Goal: Task Accomplishment & Management: Manage account settings

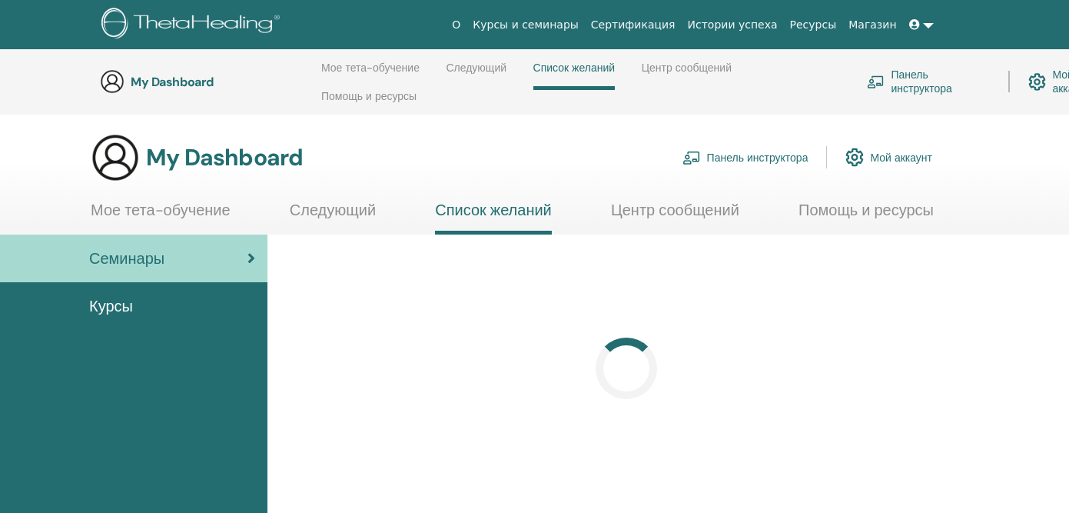
scroll to position [196, 0]
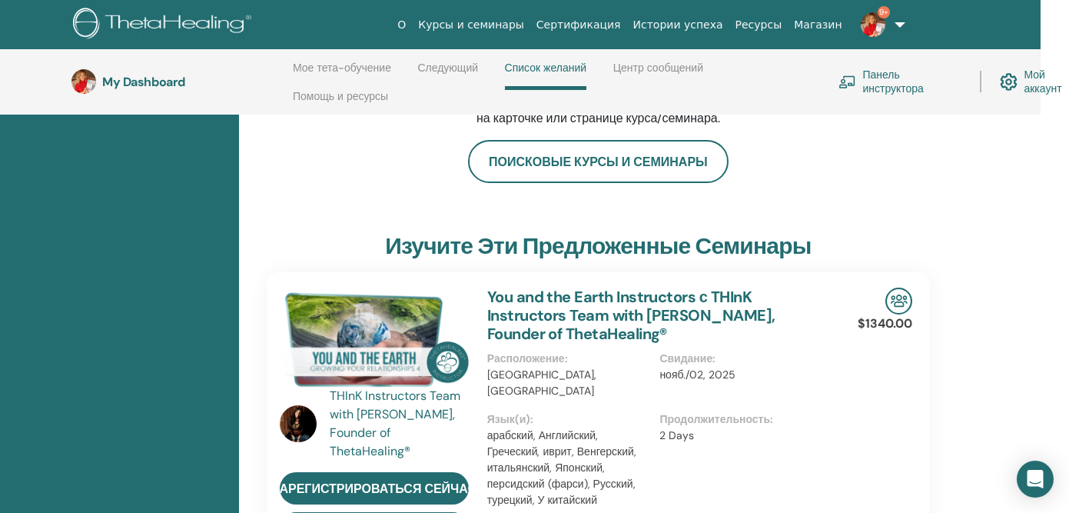
scroll to position [269, 44]
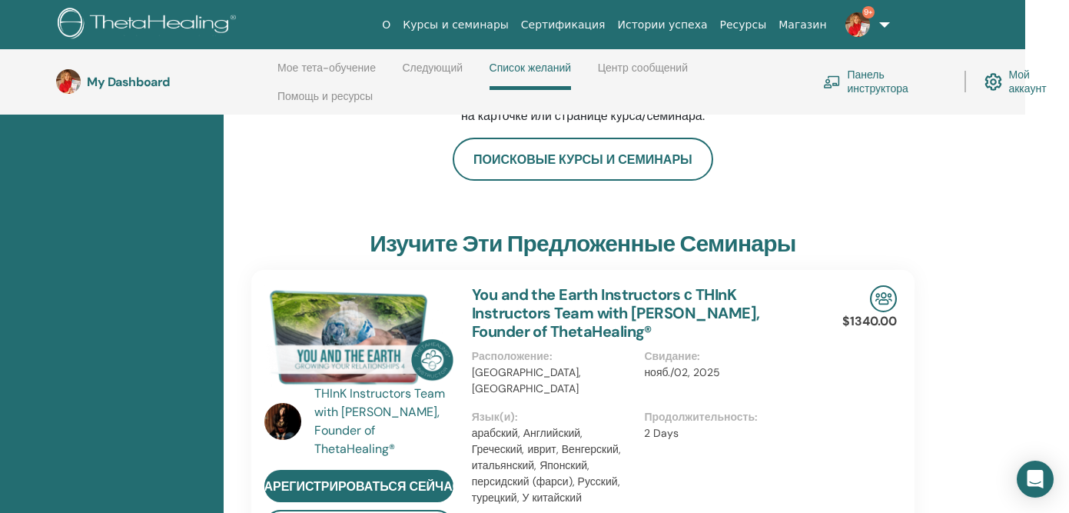
click at [865, 87] on link "Панель инструктора" at bounding box center [884, 82] width 123 height 34
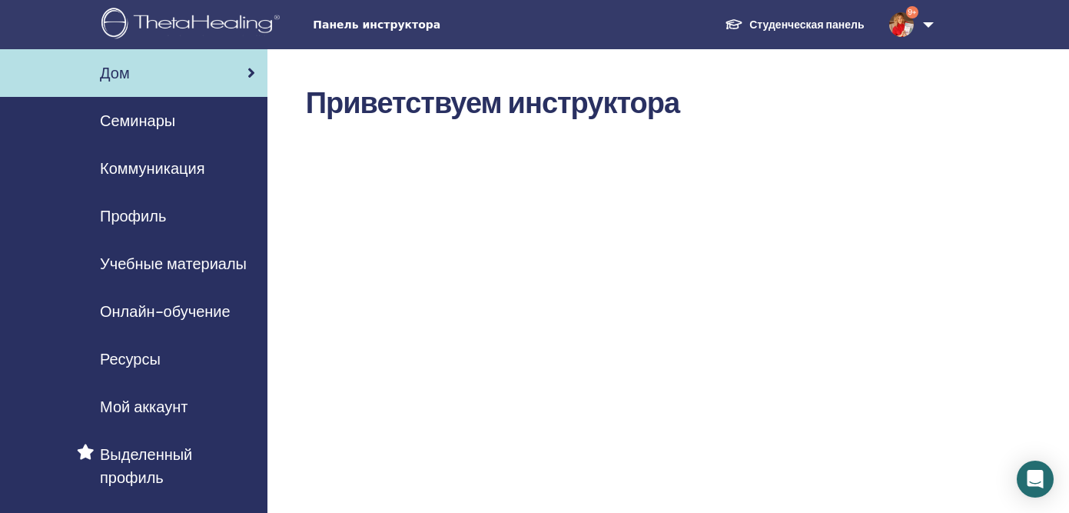
click at [139, 119] on span "Семинары" at bounding box center [137, 120] width 75 height 23
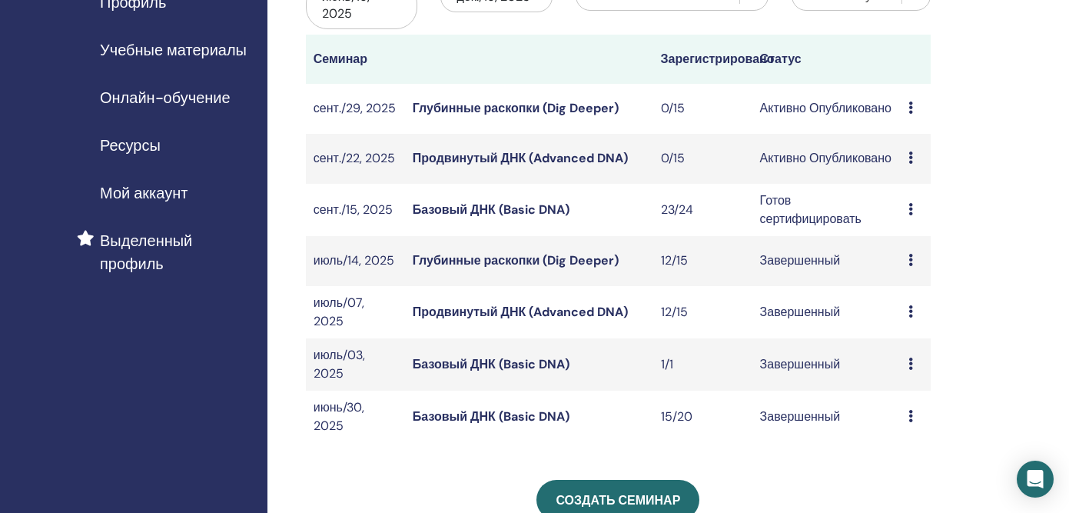
scroll to position [201, 0]
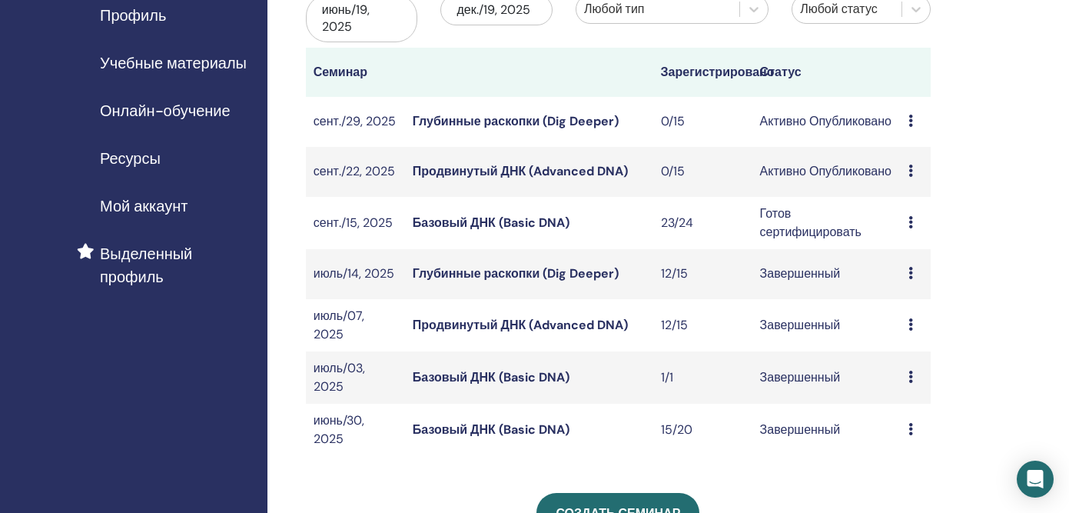
click at [491, 226] on link "Базовый ДНК (Basic DNA)" at bounding box center [491, 222] width 157 height 16
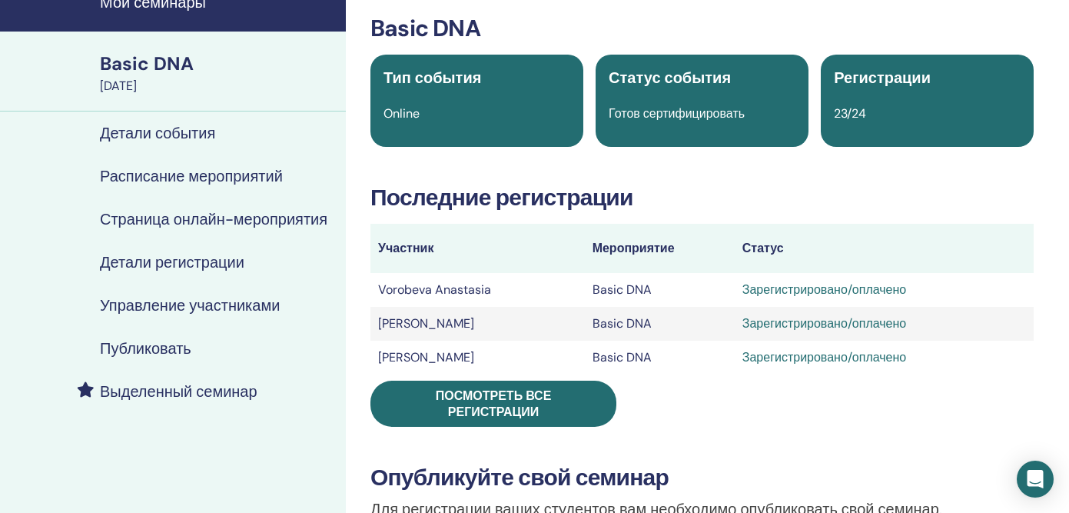
scroll to position [73, 0]
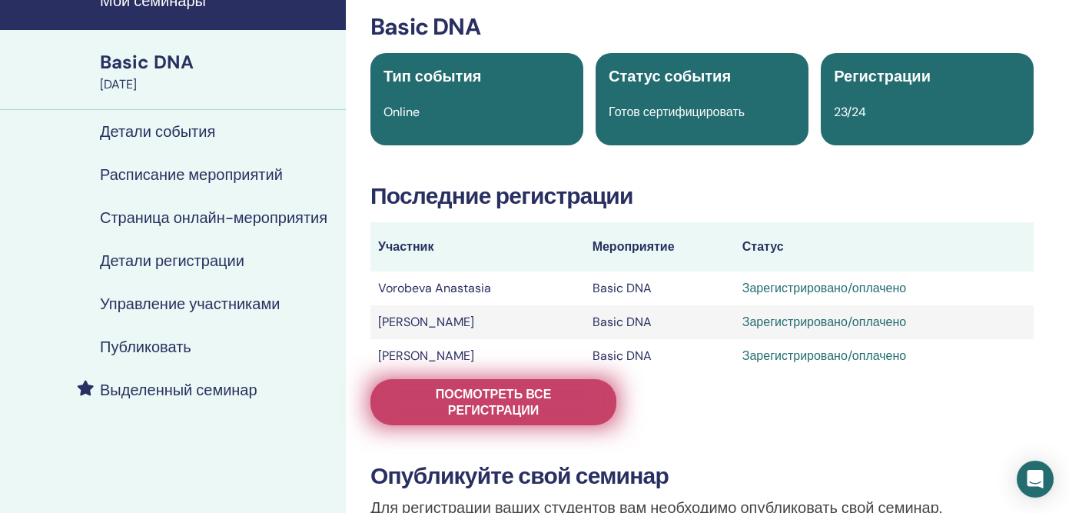
click at [482, 390] on span "Посмотреть все регистрации" at bounding box center [493, 402] width 207 height 32
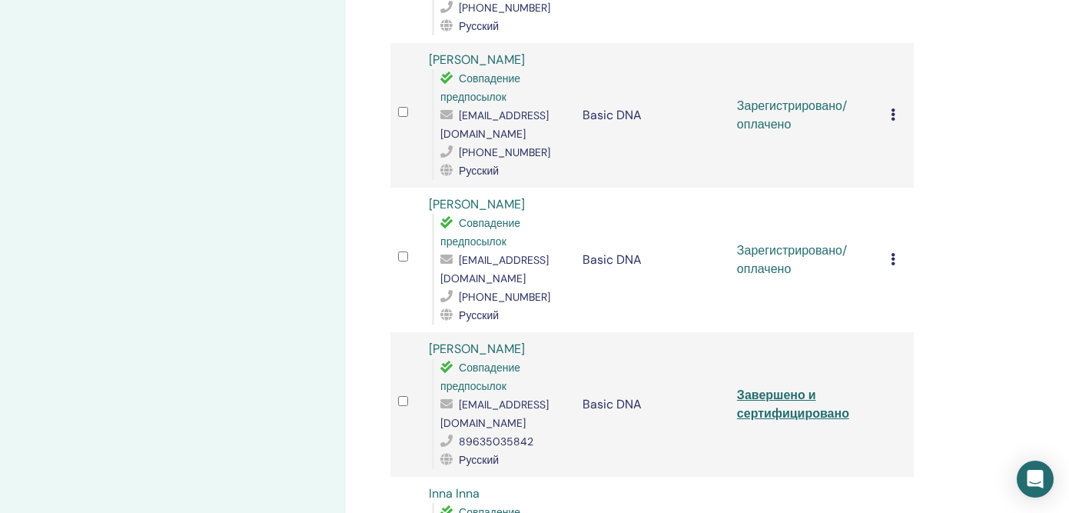
scroll to position [933, 0]
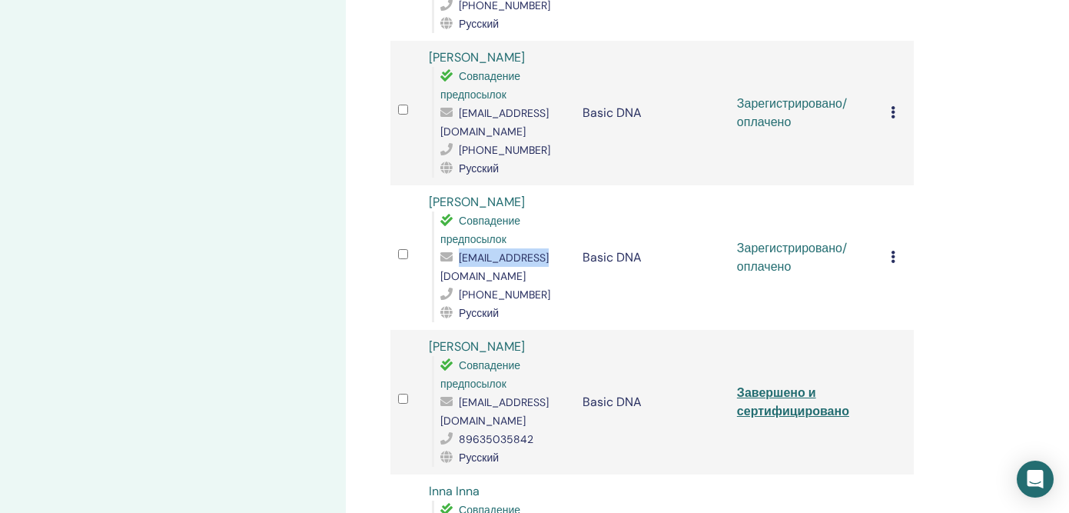
drag, startPoint x: 551, startPoint y: 219, endPoint x: 460, endPoint y: 220, distance: 91.4
click at [460, 248] on div "[EMAIL_ADDRESS][DOMAIN_NAME]" at bounding box center [503, 266] width 127 height 37
copy span "[EMAIL_ADDRESS][DOMAIN_NAME]"
click at [892, 251] on icon at bounding box center [893, 257] width 5 height 12
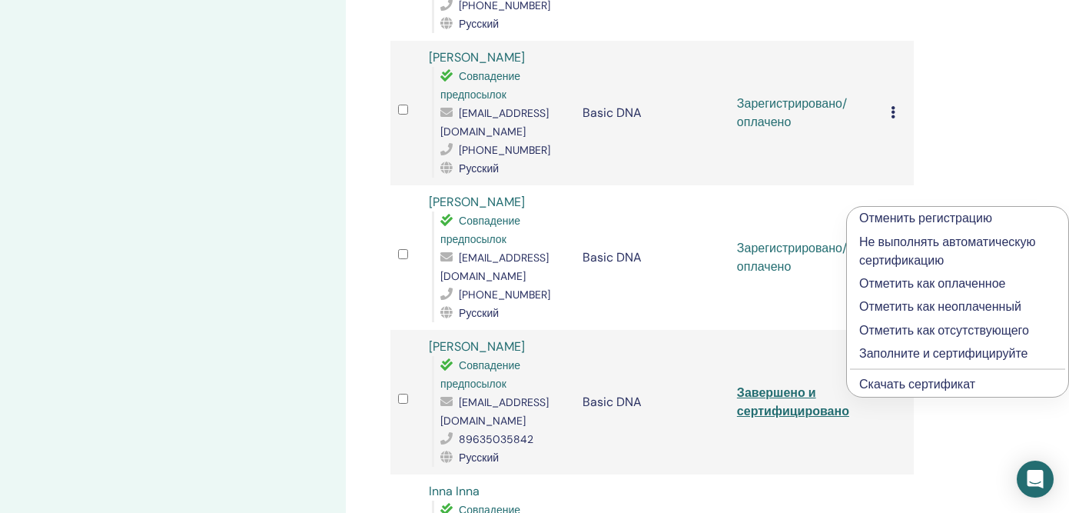
click at [876, 387] on link "Скачать сертификат" at bounding box center [917, 384] width 116 height 16
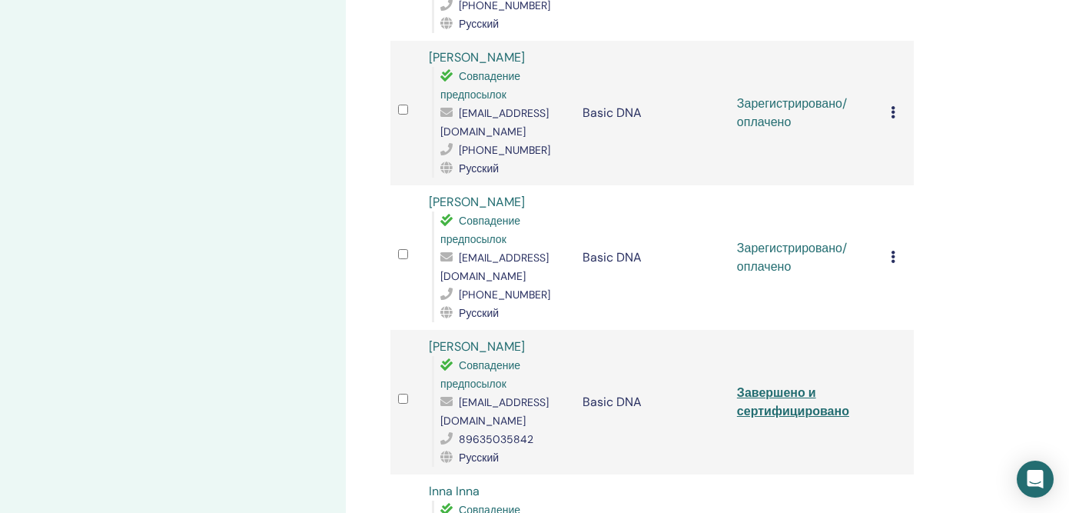
click at [893, 251] on icon at bounding box center [893, 257] width 5 height 12
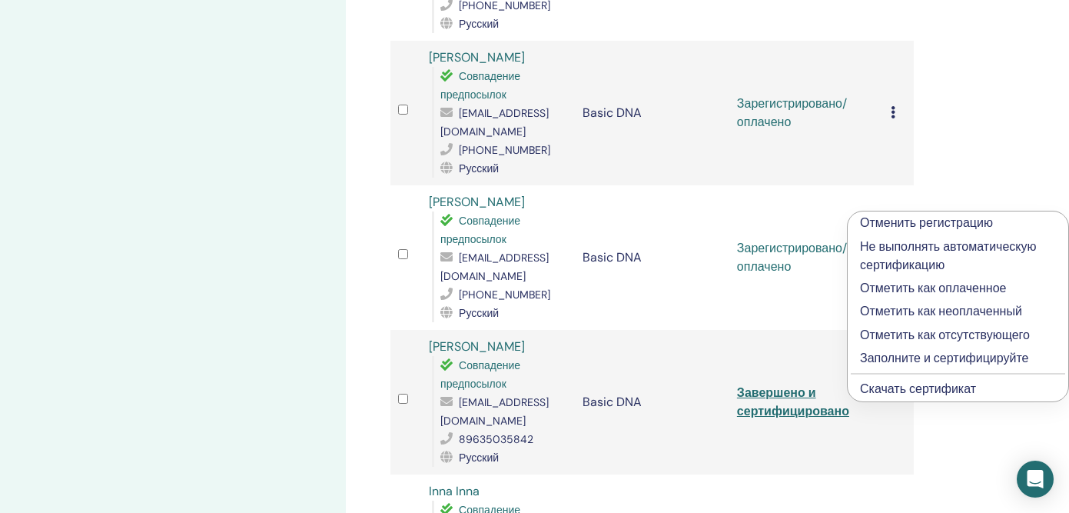
click at [884, 354] on p "Заполните и сертифицируйте" at bounding box center [958, 358] width 196 height 18
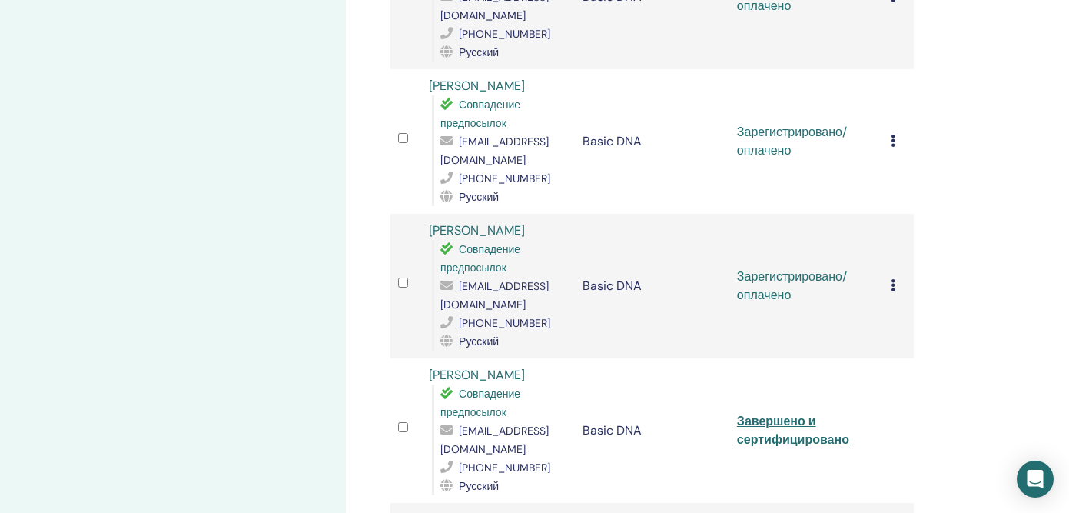
scroll to position [759, 0]
drag, startPoint x: 529, startPoint y: 269, endPoint x: 453, endPoint y: 277, distance: 76.5
click at [453, 277] on div "Совпадение предпосылок ori13@mail.ru +79231649094 Русский" at bounding box center [499, 296] width 135 height 111
copy div "[EMAIL_ADDRESS][DOMAIN_NAME]"
click at [893, 280] on icon at bounding box center [893, 286] width 5 height 12
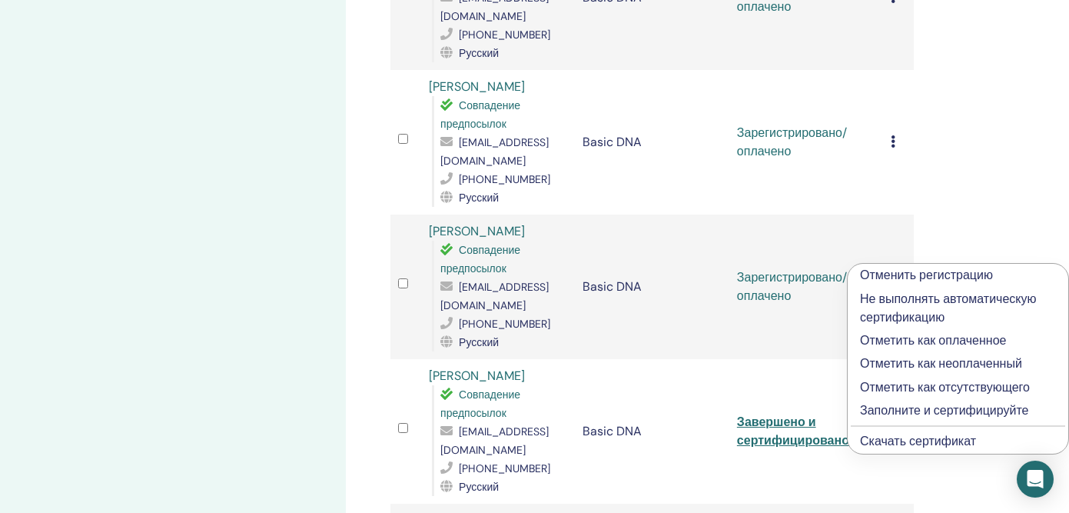
click at [876, 440] on link "Скачать сертификат" at bounding box center [918, 441] width 116 height 16
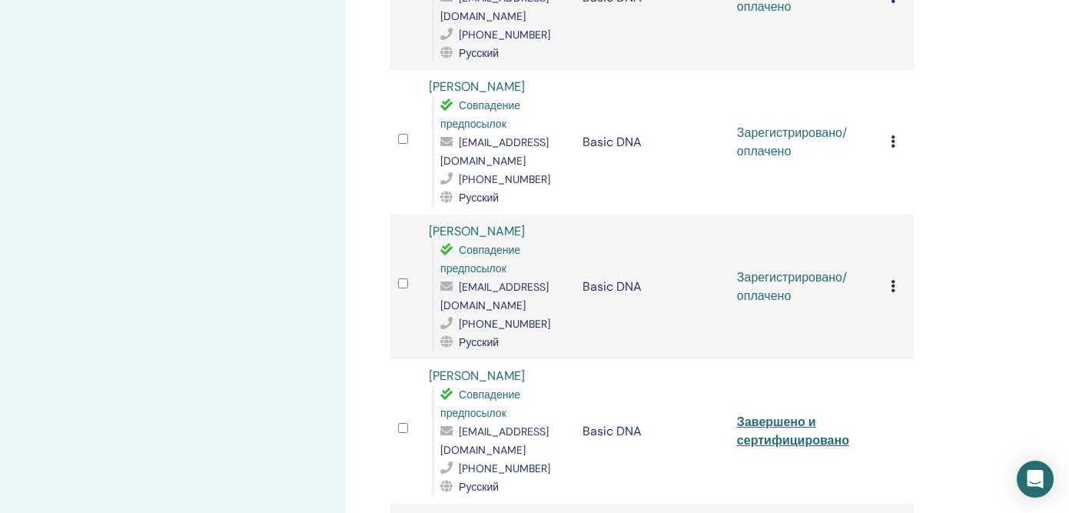
click at [896, 277] on div "Отменить регистрацию Не выполнять автоматическую сертификацию Отметить как опла…" at bounding box center [898, 286] width 15 height 18
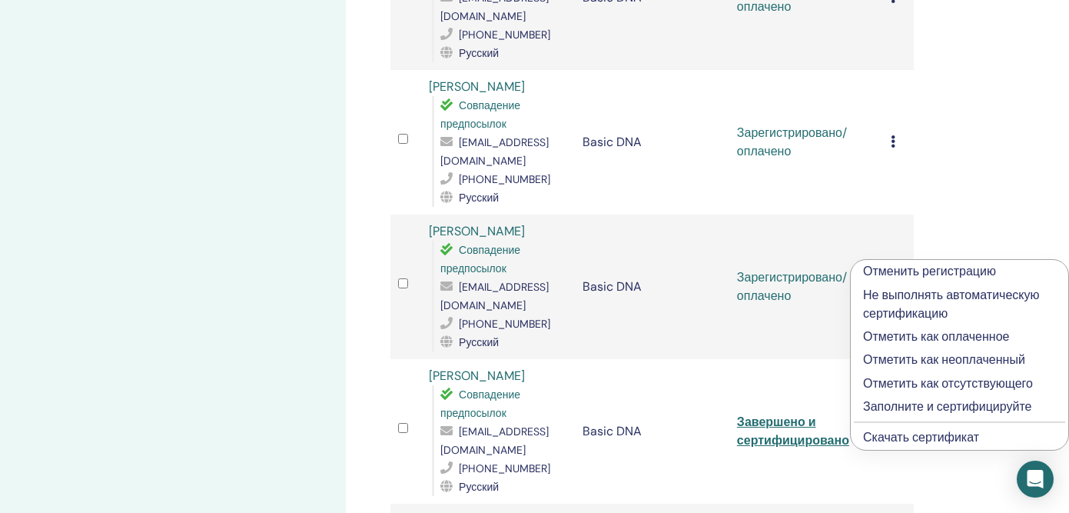
click at [879, 408] on p "Заполните и сертифицируйте" at bounding box center [959, 406] width 193 height 18
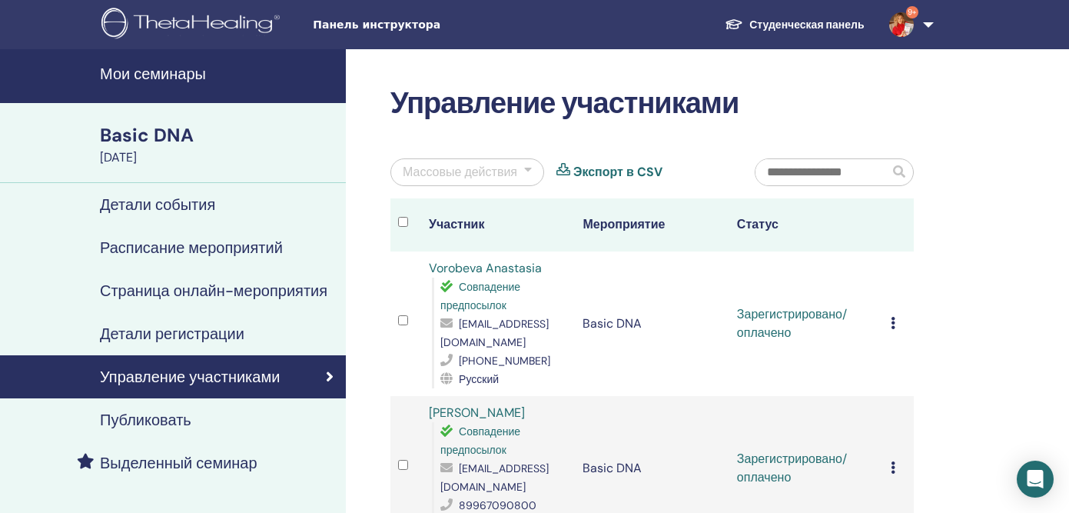
scroll to position [759, 0]
